Goal: Check status: Check status

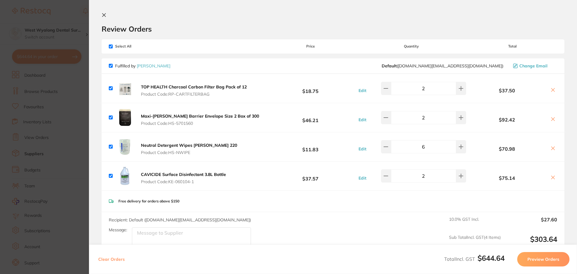
click at [104, 12] on section "Review Orders Your orders are being processed and we will notify you once we ha…" at bounding box center [333, 137] width 488 height 274
click at [103, 17] on button at bounding box center [105, 16] width 7 height 6
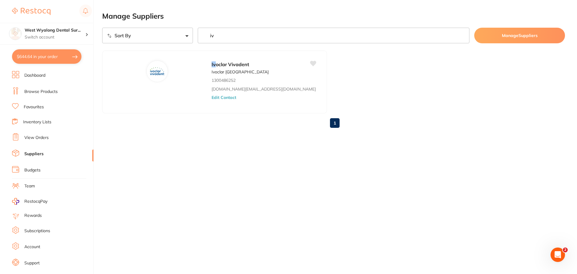
click at [39, 139] on link "View Orders" at bounding box center [36, 138] width 24 height 6
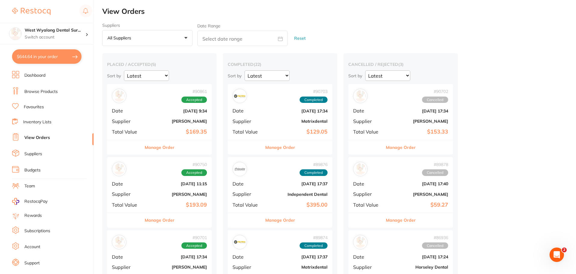
click at [176, 111] on b "[DATE] 9:34" at bounding box center [177, 111] width 60 height 5
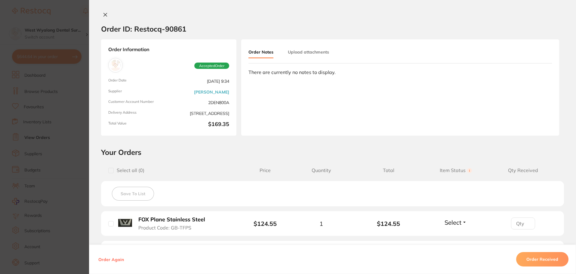
scroll to position [30, 0]
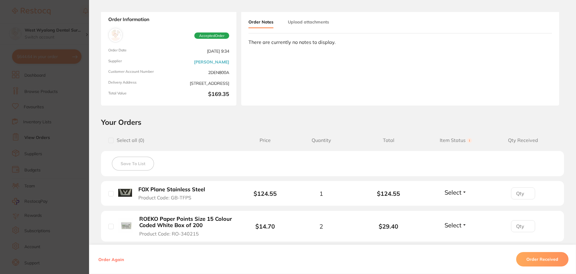
click at [530, 261] on button "Order Received" at bounding box center [542, 259] width 52 height 14
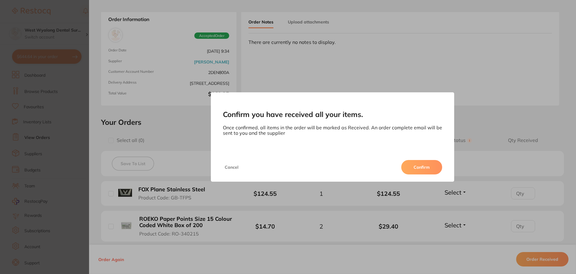
click at [417, 169] on button "Confirm" at bounding box center [421, 167] width 41 height 14
